Goal: Task Accomplishment & Management: Complete application form

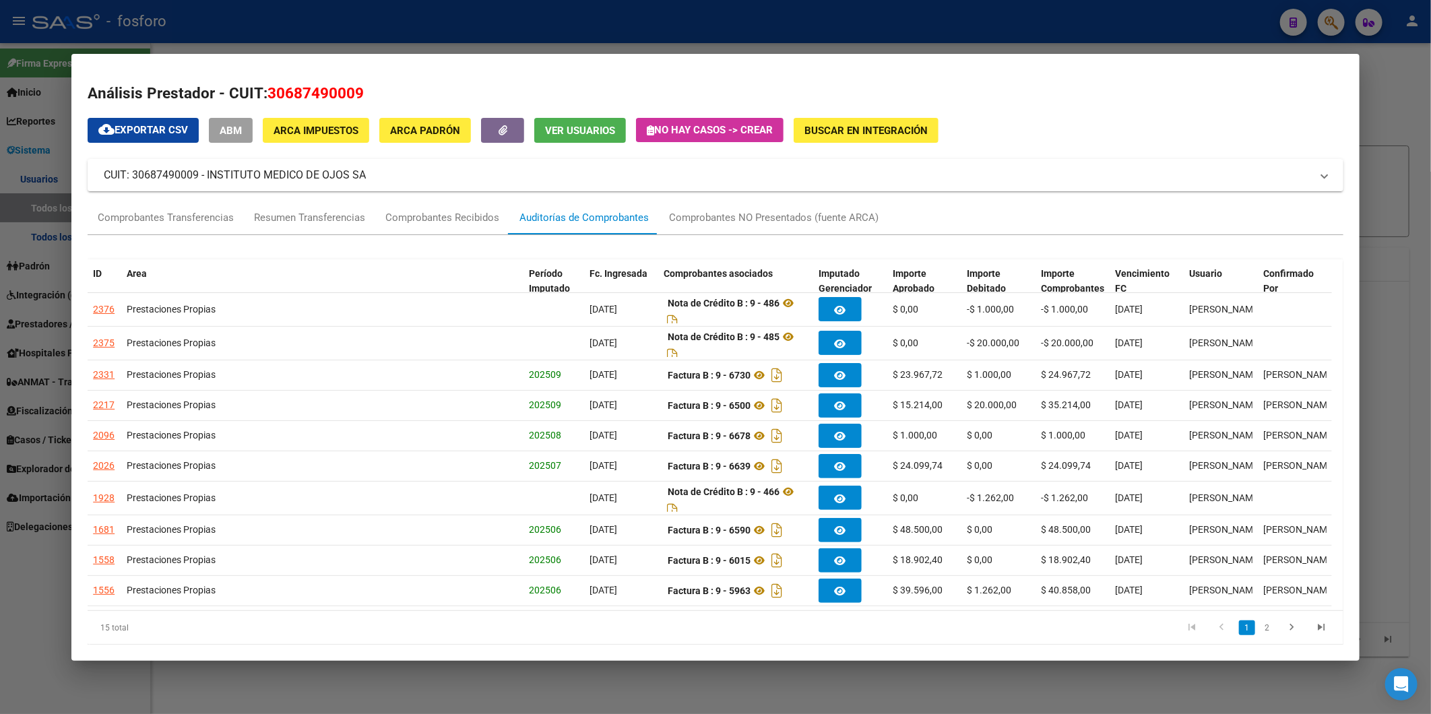
click at [1385, 179] on div at bounding box center [715, 357] width 1431 height 714
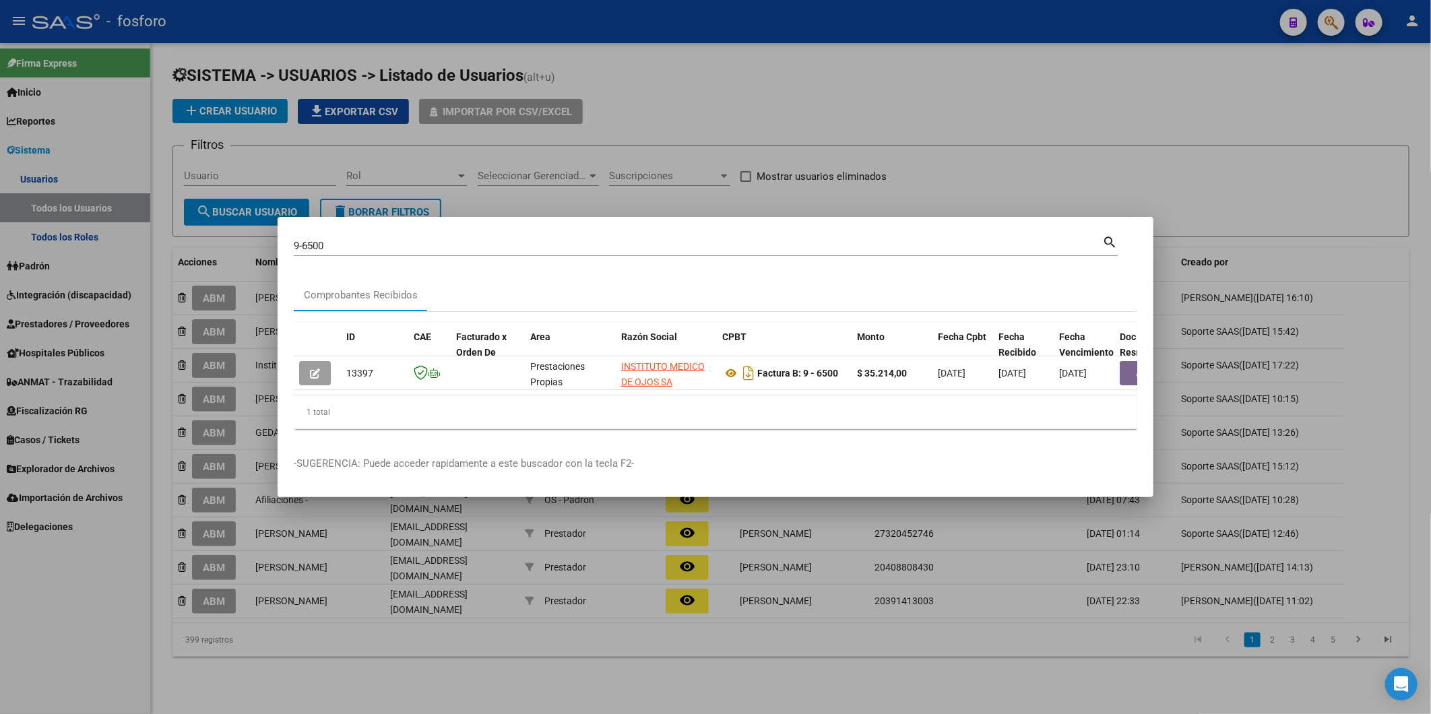
click at [281, 165] on div at bounding box center [715, 357] width 1431 height 714
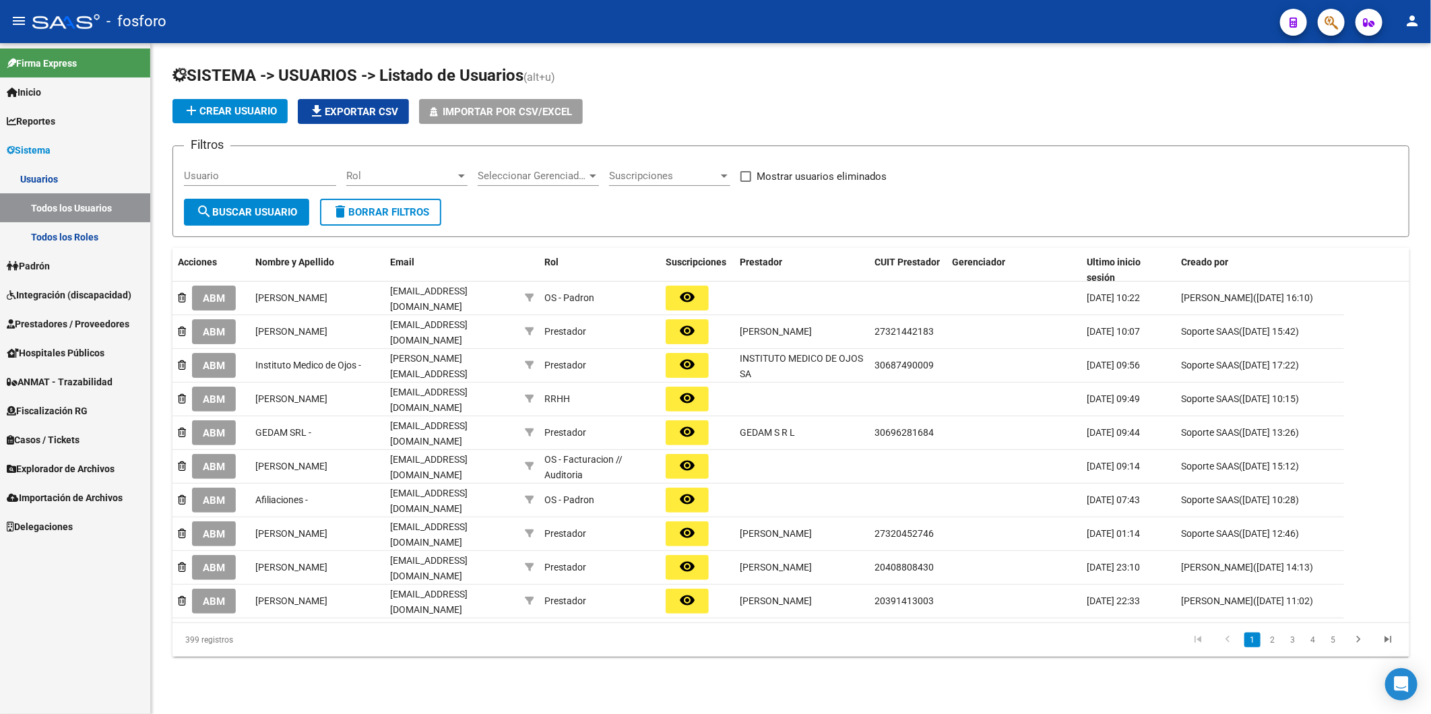
click at [52, 178] on link "Usuarios" at bounding box center [75, 178] width 150 height 29
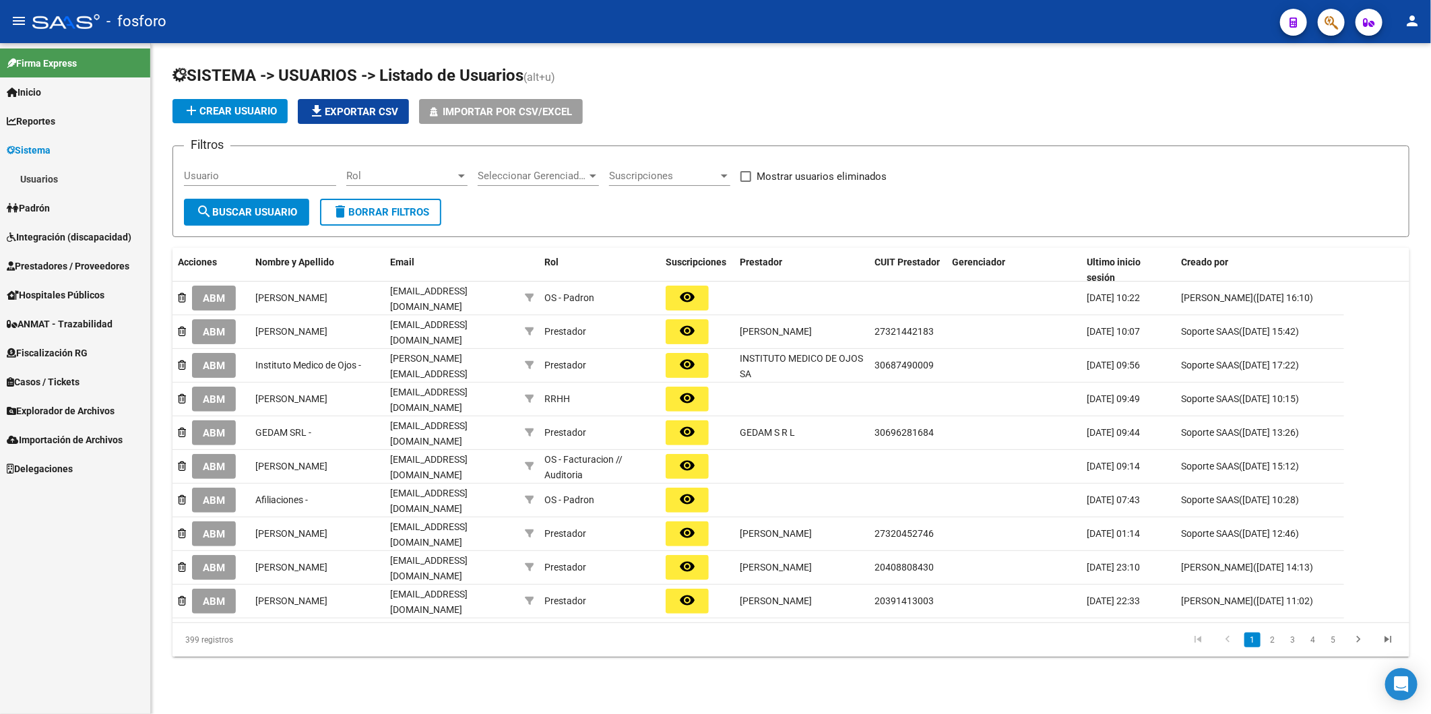
click at [55, 203] on mat-nav-list "Firma Express Inicio Calendario SSS Instructivos Contacto OS Reportes Ingresos …" at bounding box center [75, 263] width 150 height 440
click at [55, 183] on link "Usuarios" at bounding box center [75, 178] width 150 height 29
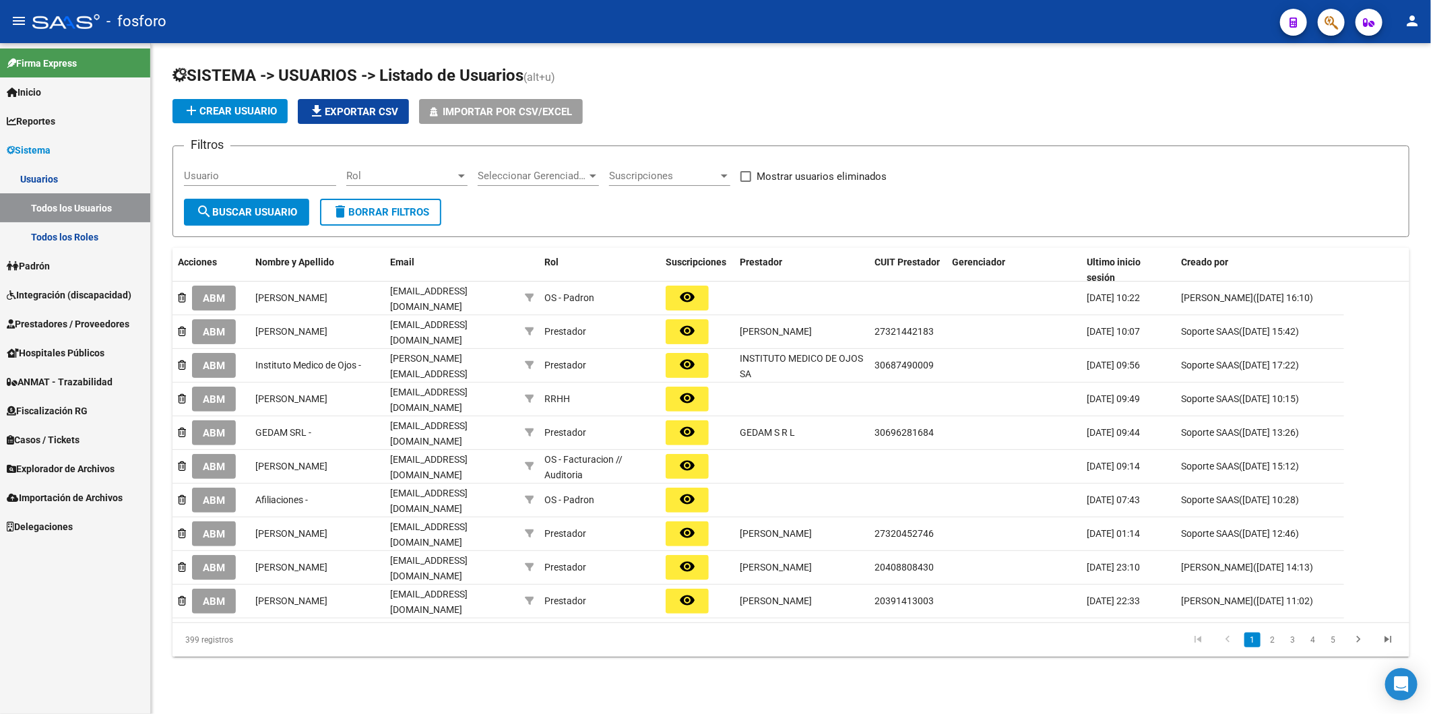
click at [55, 203] on link "Todos los Usuarios" at bounding box center [75, 207] width 150 height 29
click at [232, 109] on span "add Crear Usuario" at bounding box center [230, 111] width 94 height 12
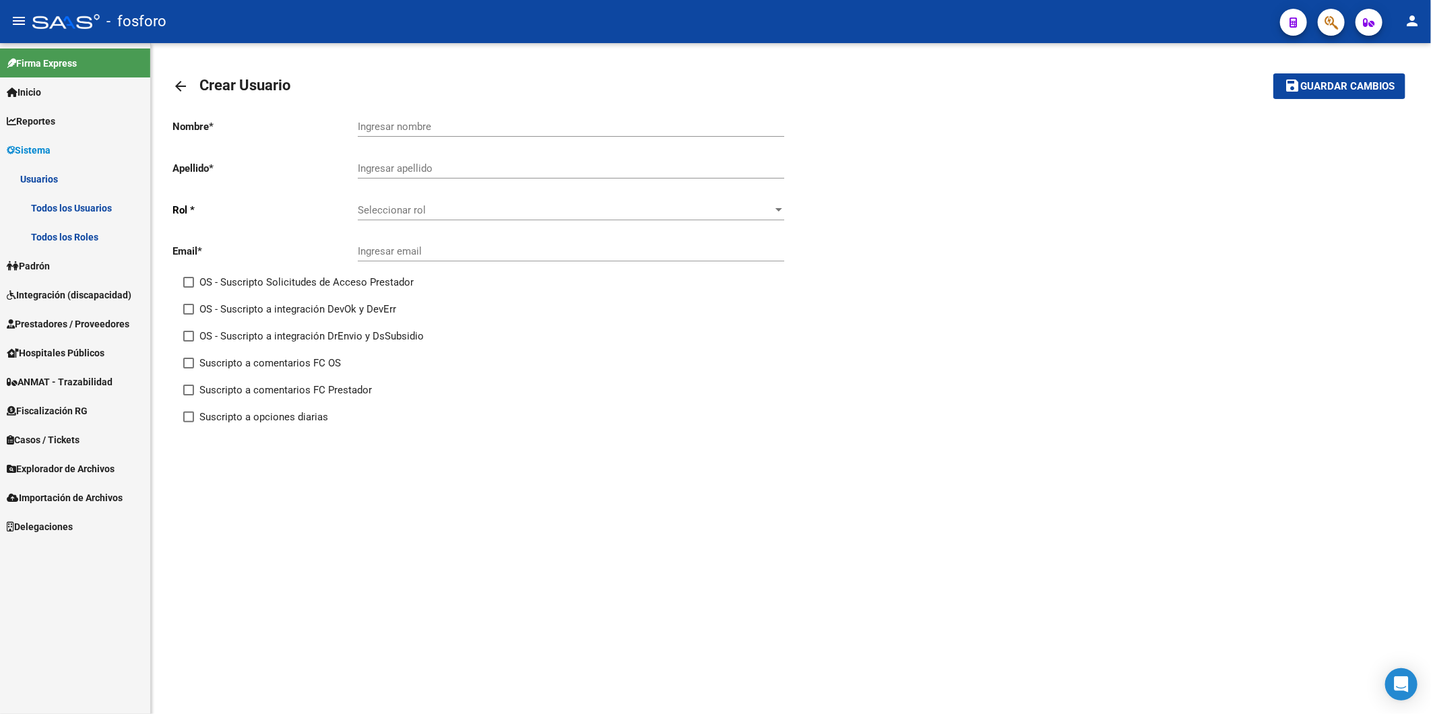
click at [466, 216] on span "Seleccionar rol" at bounding box center [565, 210] width 414 height 12
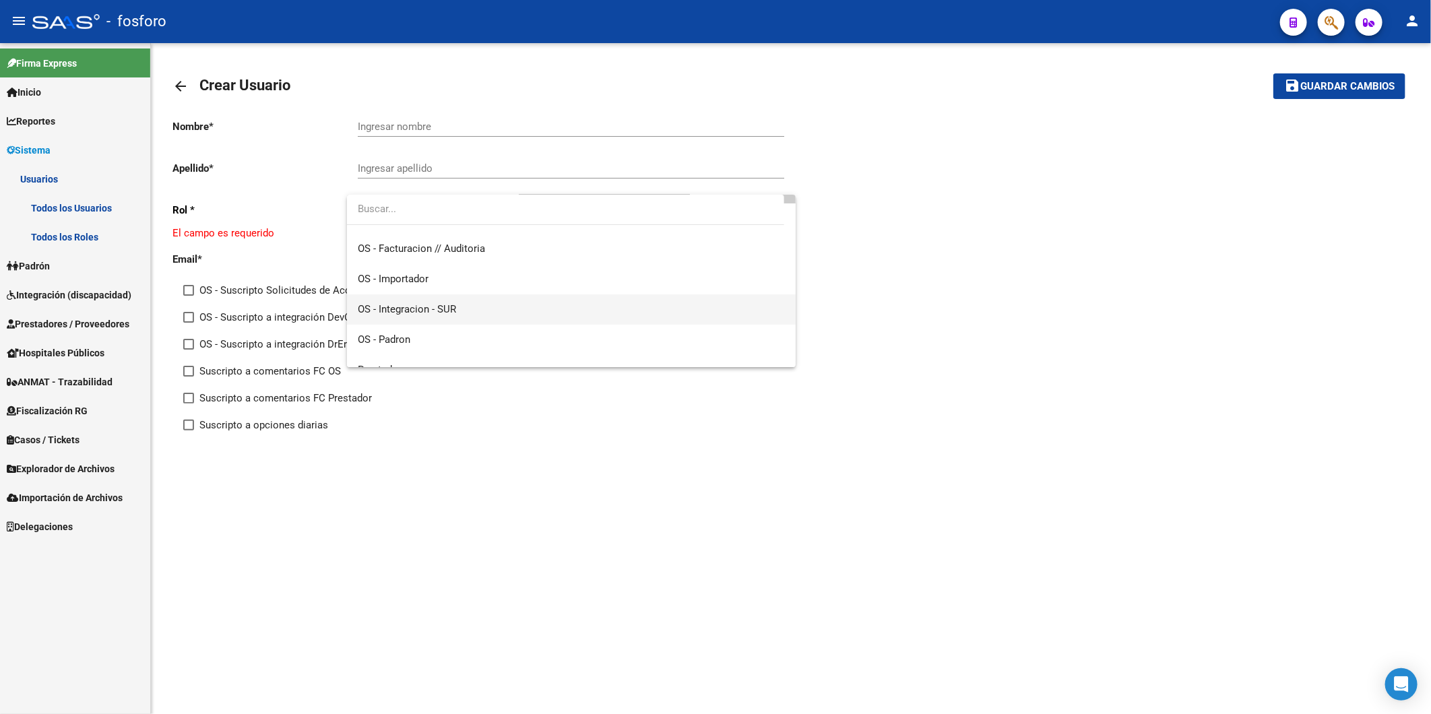
scroll to position [101, 0]
click at [476, 307] on span "Prestador" at bounding box center [571, 322] width 427 height 30
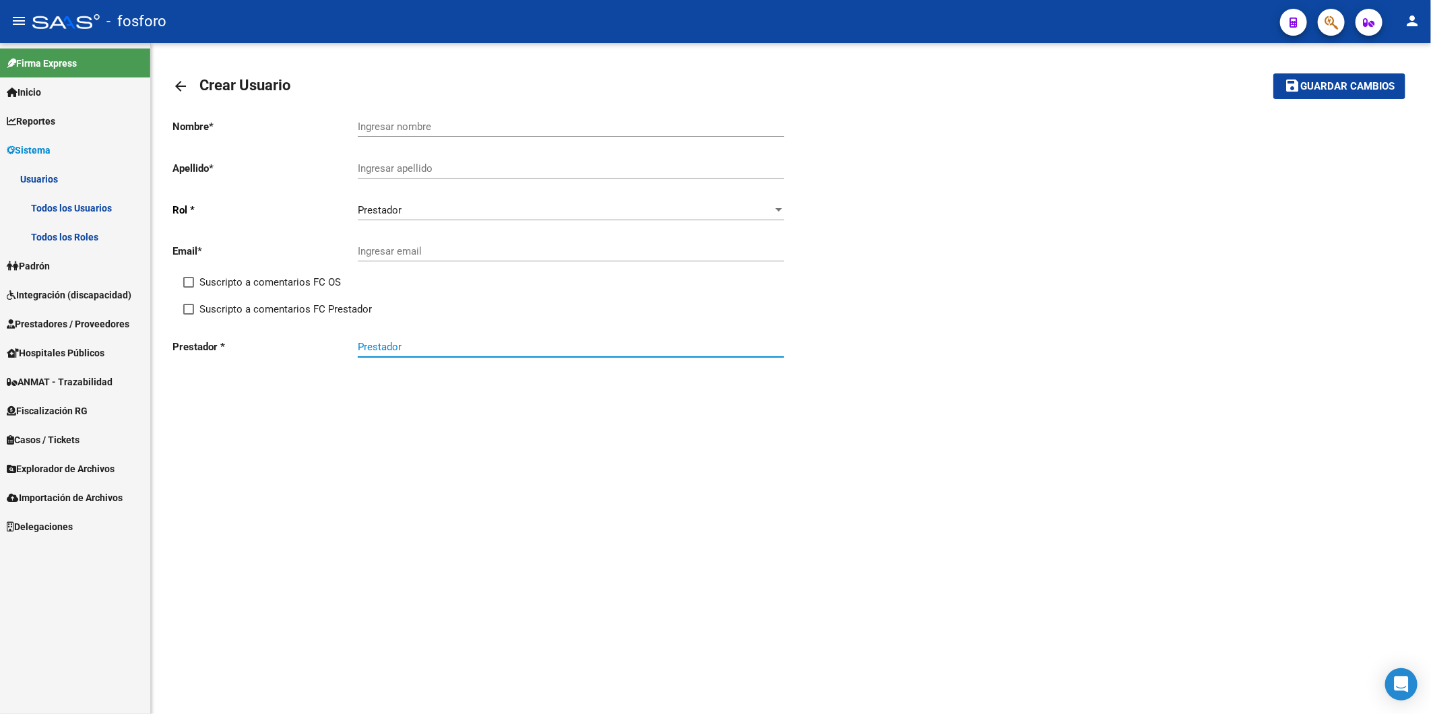
click at [398, 344] on input "Prestador" at bounding box center [571, 347] width 426 height 12
paste input "27306919798"
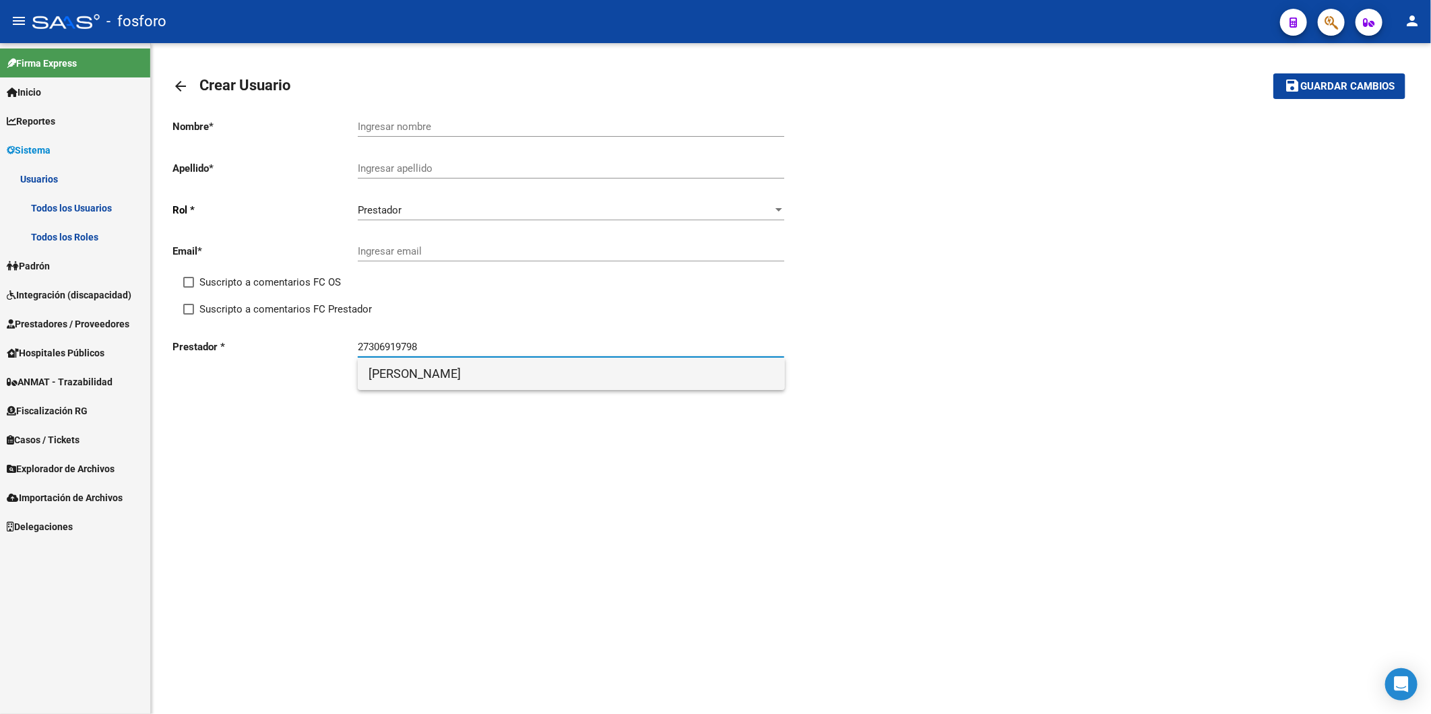
click at [404, 382] on span "[PERSON_NAME]" at bounding box center [571, 374] width 406 height 32
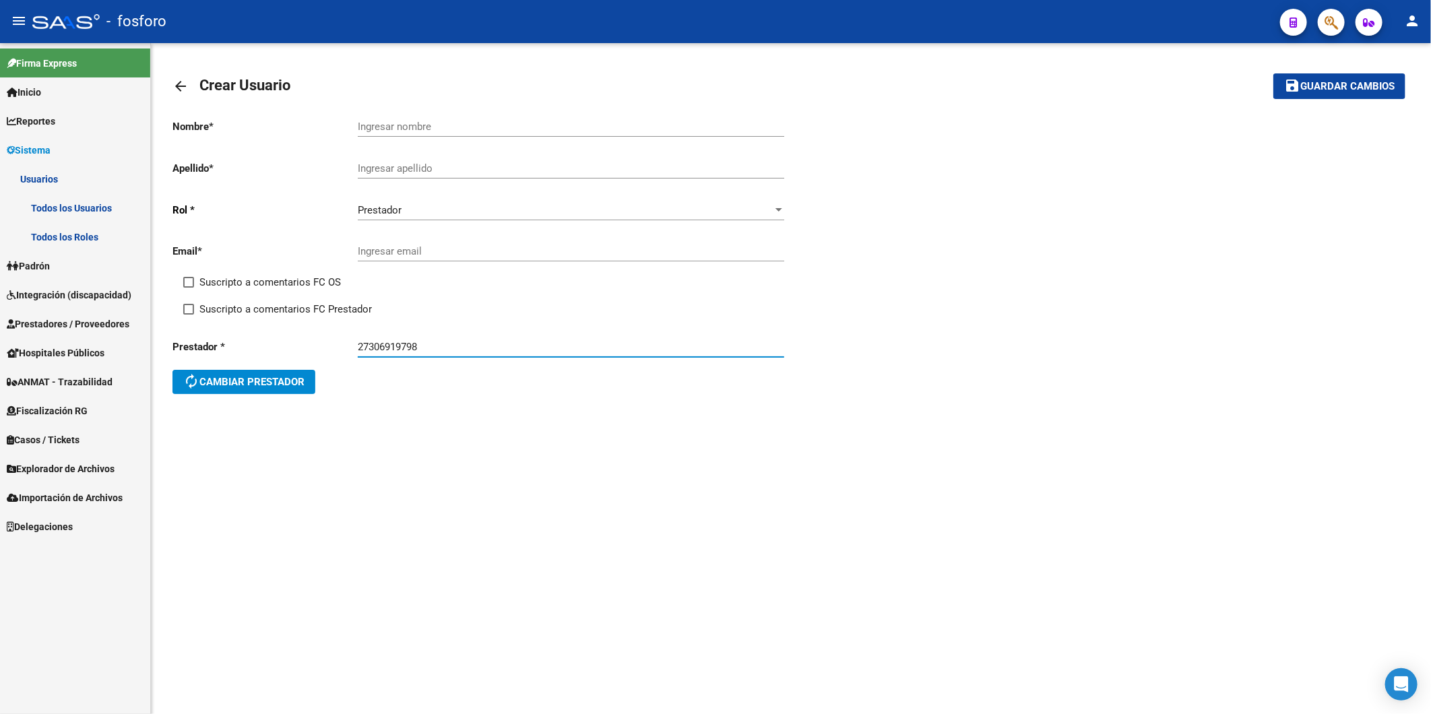
type input "[PERSON_NAME]"
click at [428, 124] on input "Ingresar nombre" at bounding box center [571, 127] width 426 height 12
type input "m"
type input "M"
type input "[PERSON_NAME]"
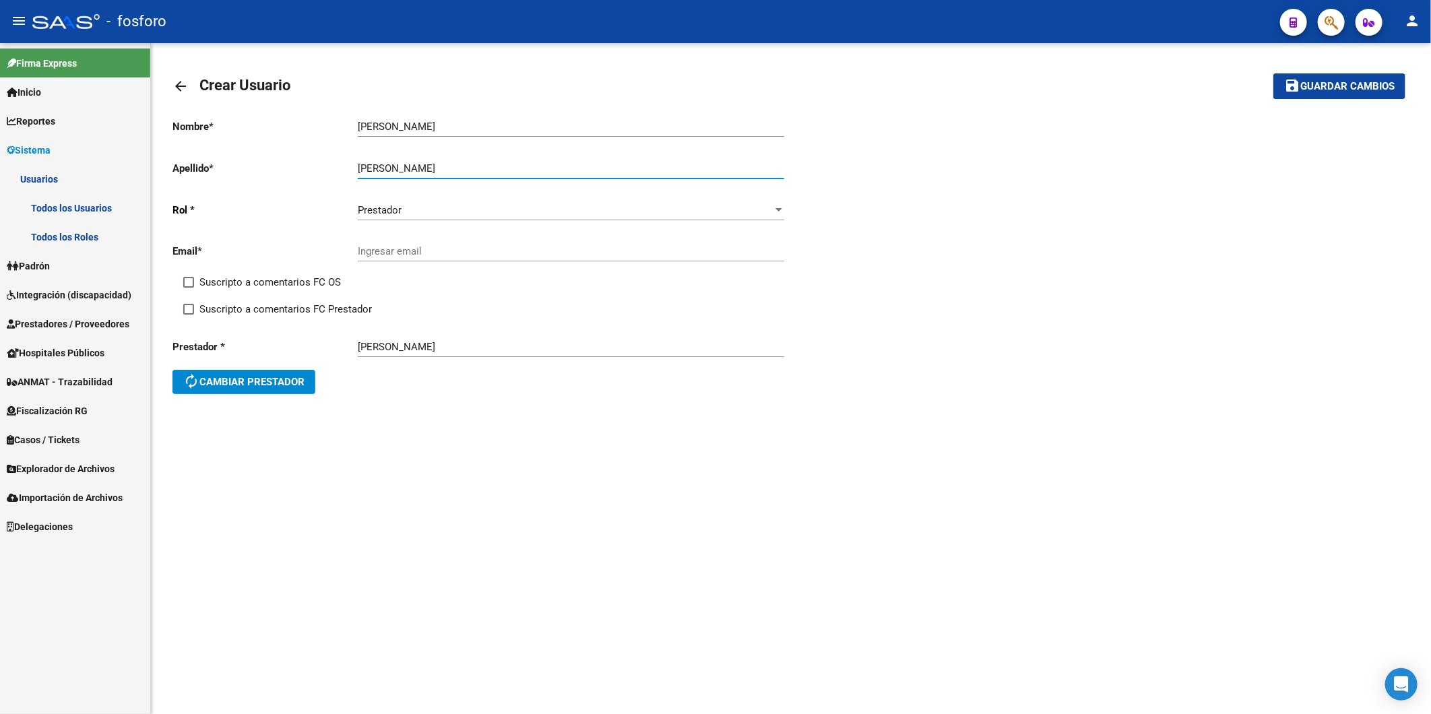
type input "[PERSON_NAME]"
click at [520, 254] on input "Ingresar email" at bounding box center [571, 251] width 426 height 12
paste input "[EMAIL_ADDRESS][DOMAIN_NAME]"
type input "[EMAIL_ADDRESS][DOMAIN_NAME]"
click at [1316, 82] on span "Guardar cambios" at bounding box center [1347, 87] width 94 height 12
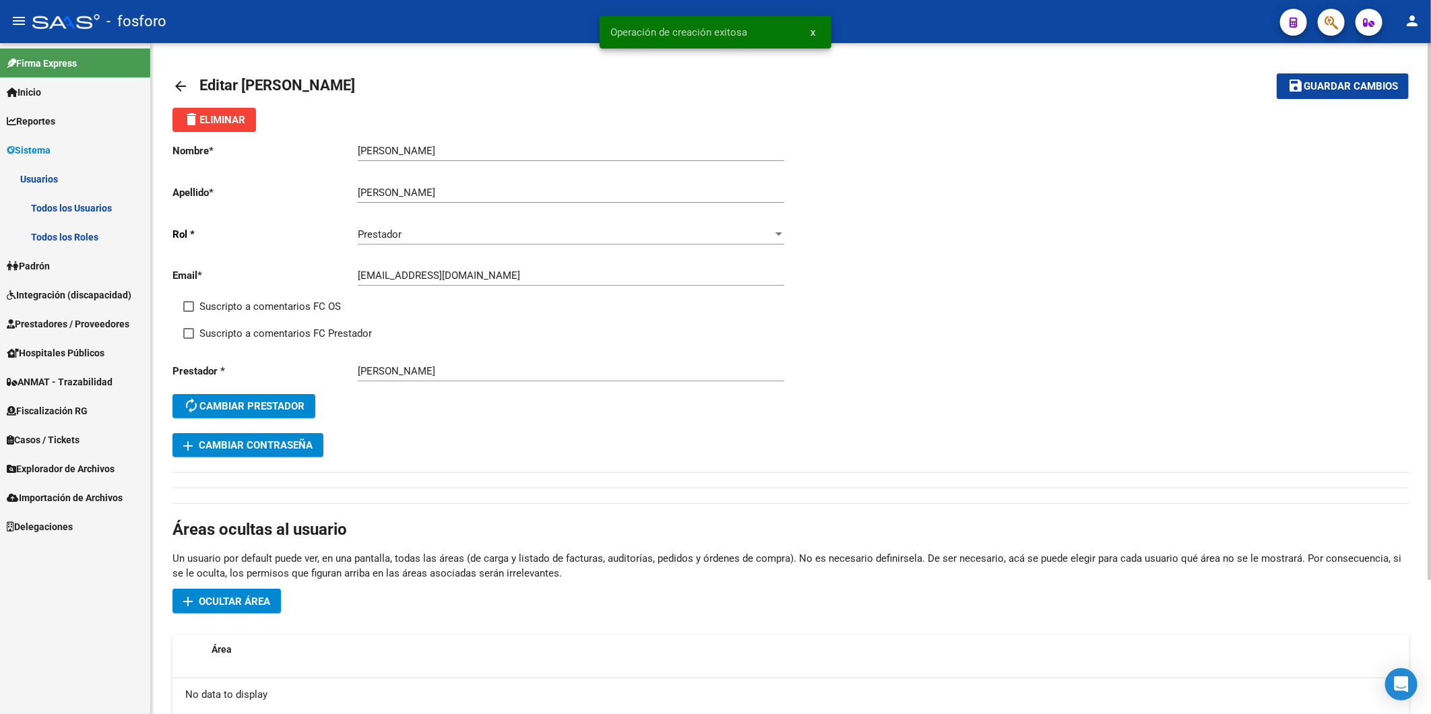
click at [191, 76] on link "arrow_back" at bounding box center [185, 86] width 27 height 32
